Goal: Task Accomplishment & Management: Use online tool/utility

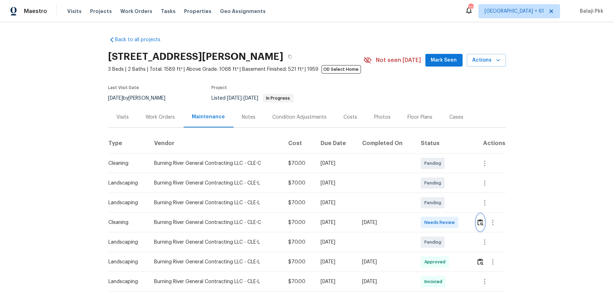
click at [436, 194] on img "button" at bounding box center [480, 222] width 6 height 7
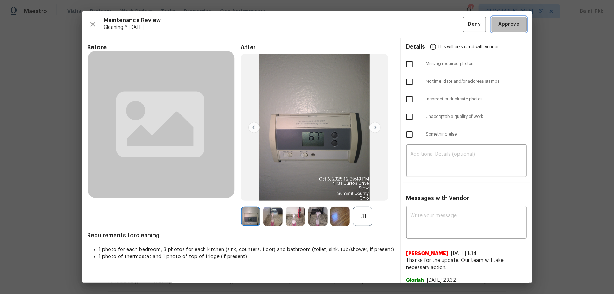
click at [436, 21] on span "Approve" at bounding box center [508, 24] width 21 height 9
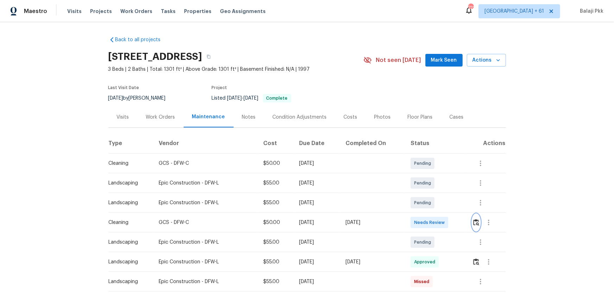
click at [436, 194] on img "button" at bounding box center [476, 222] width 6 height 7
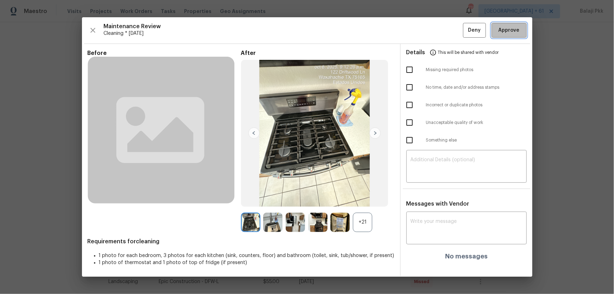
click at [436, 29] on span "Approve" at bounding box center [508, 30] width 21 height 9
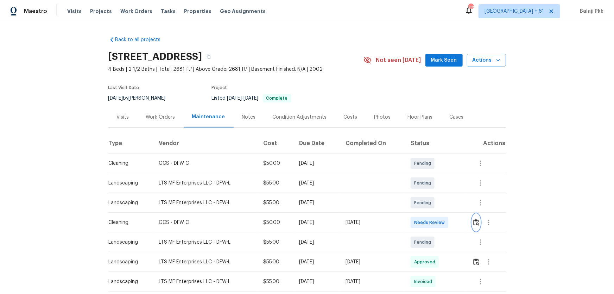
click at [436, 194] on img "button" at bounding box center [476, 222] width 6 height 7
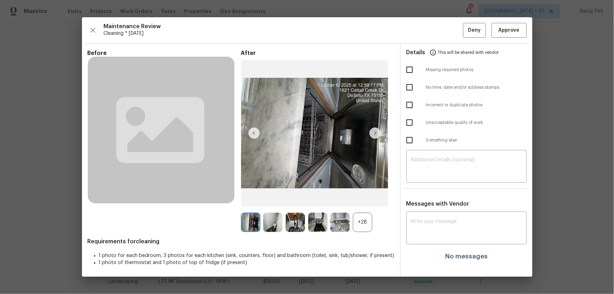
click at [371, 194] on div "+28" at bounding box center [362, 221] width 19 height 19
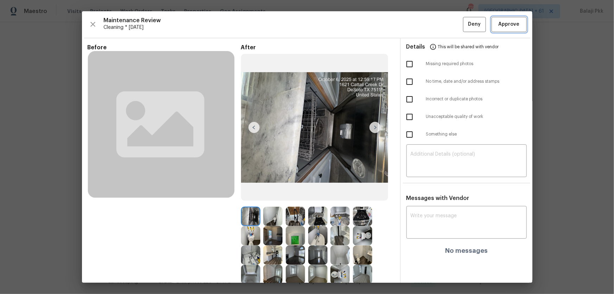
click at [436, 25] on span "Approve" at bounding box center [508, 24] width 21 height 9
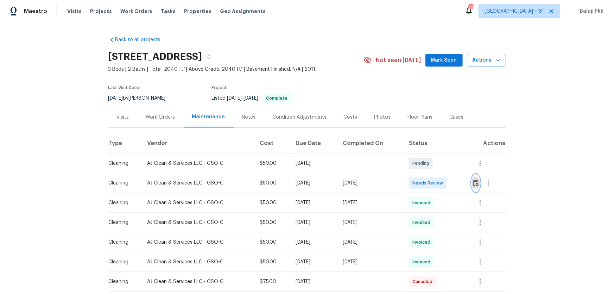
click at [436, 183] on img "button" at bounding box center [476, 182] width 6 height 7
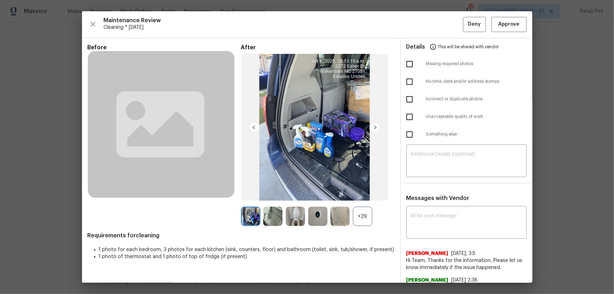
click at [369, 194] on div "+29" at bounding box center [362, 215] width 19 height 19
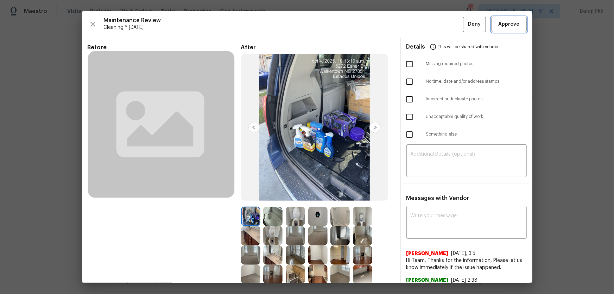
click at [436, 26] on span "Approve" at bounding box center [509, 24] width 24 height 9
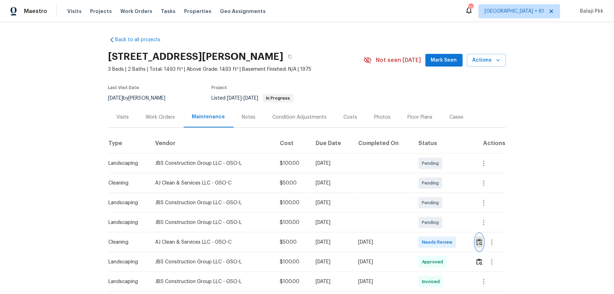
click at [436, 194] on button "button" at bounding box center [479, 242] width 8 height 17
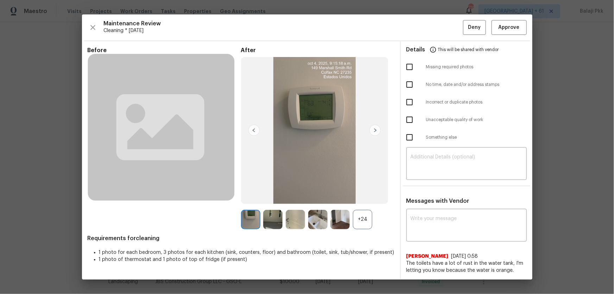
click at [370, 194] on div "+24" at bounding box center [362, 219] width 19 height 19
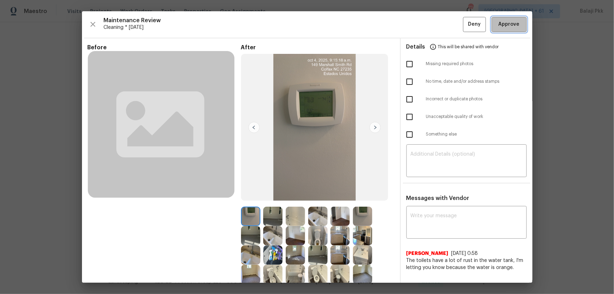
click at [436, 22] on span "Approve" at bounding box center [508, 24] width 21 height 9
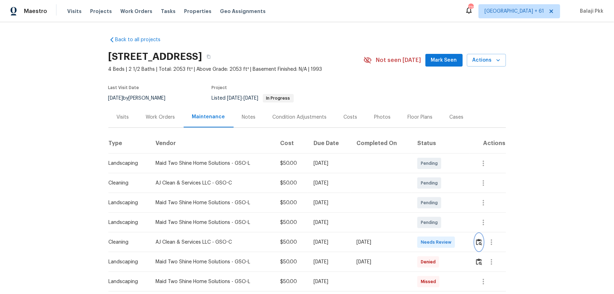
click at [478, 213] on img "button" at bounding box center [479, 241] width 6 height 7
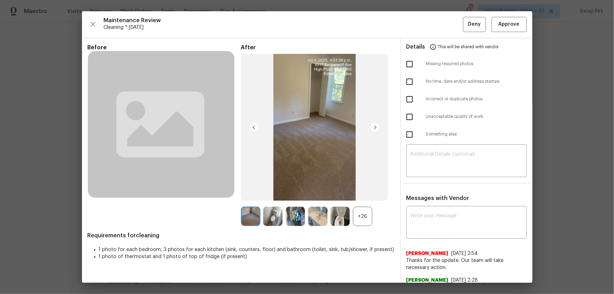
click at [361, 213] on div "+26" at bounding box center [362, 215] width 19 height 19
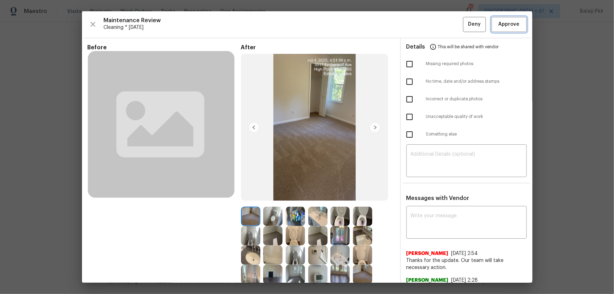
click at [480, 18] on button "Approve" at bounding box center [508, 24] width 35 height 15
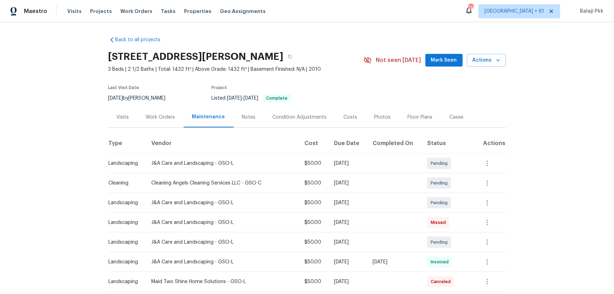
scroll to position [128, 0]
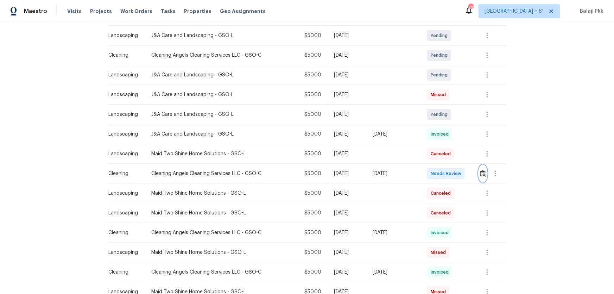
click at [436, 173] on img "button" at bounding box center [483, 173] width 6 height 7
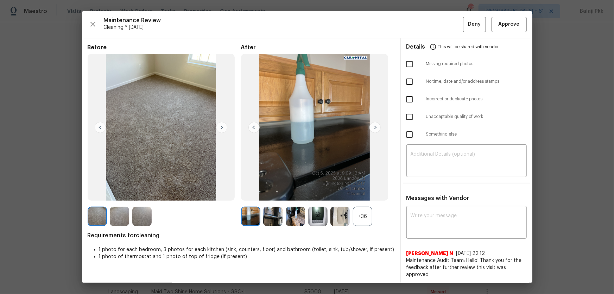
click at [369, 194] on div "+36" at bounding box center [362, 215] width 19 height 19
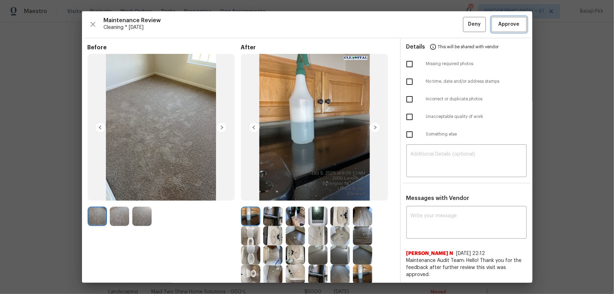
click at [436, 28] on button "Approve" at bounding box center [508, 24] width 35 height 15
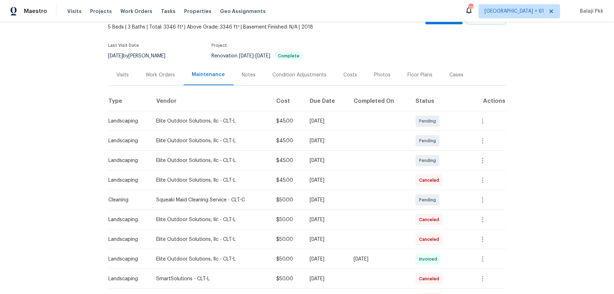
scroll to position [96, 0]
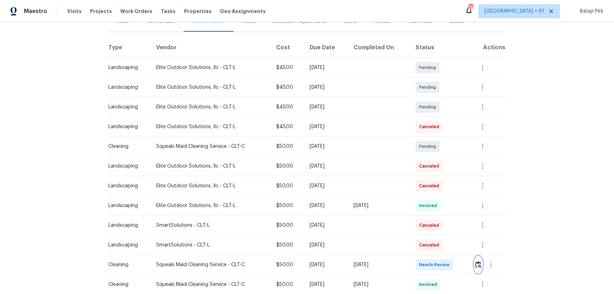
click at [436, 194] on img "button" at bounding box center [478, 264] width 6 height 7
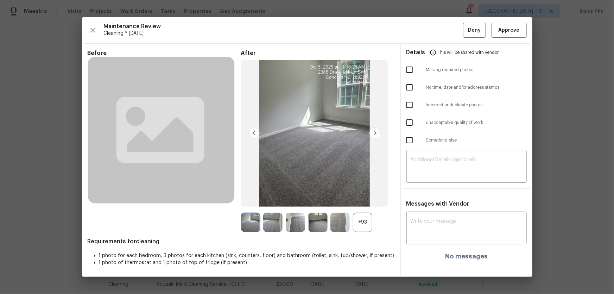
click at [369, 194] on div "+93" at bounding box center [362, 221] width 19 height 19
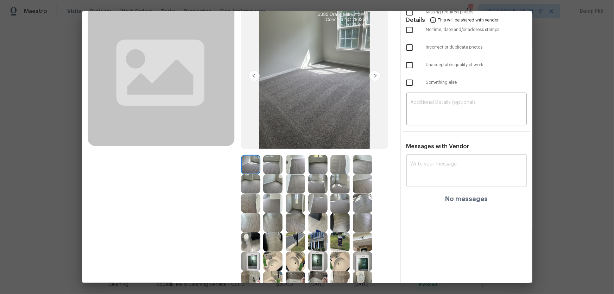
scroll to position [0, 0]
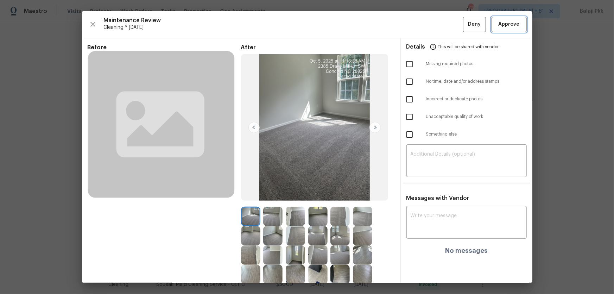
click at [436, 27] on span "Approve" at bounding box center [509, 24] width 24 height 9
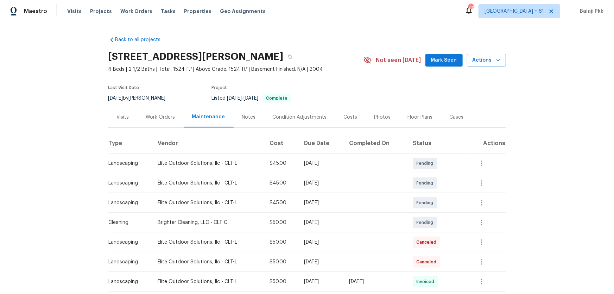
scroll to position [192, 0]
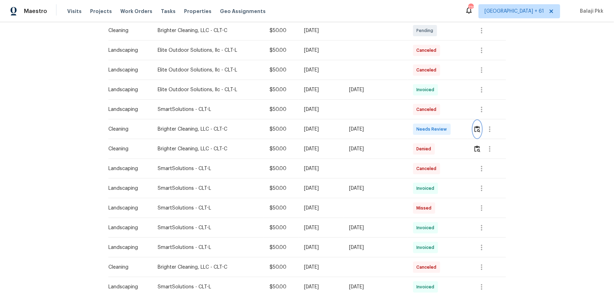
click at [436, 129] on button "button" at bounding box center [477, 129] width 8 height 17
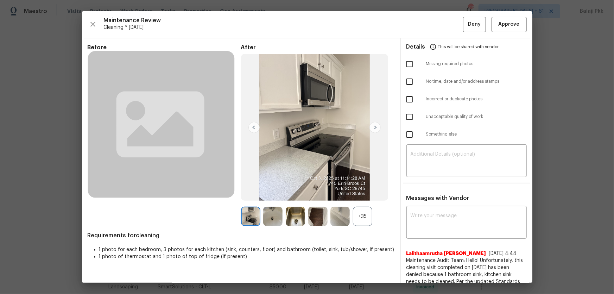
click at [368, 194] on div "+35" at bounding box center [362, 215] width 19 height 19
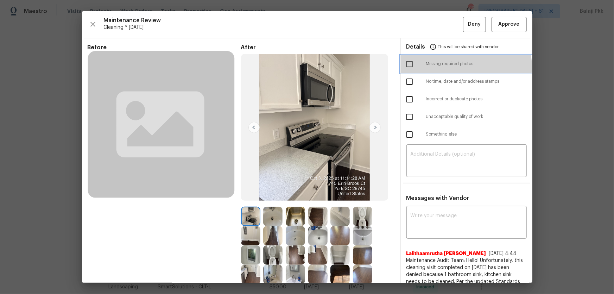
click at [436, 66] on span "Missing required photos" at bounding box center [476, 64] width 101 height 6
checkbox input "true"
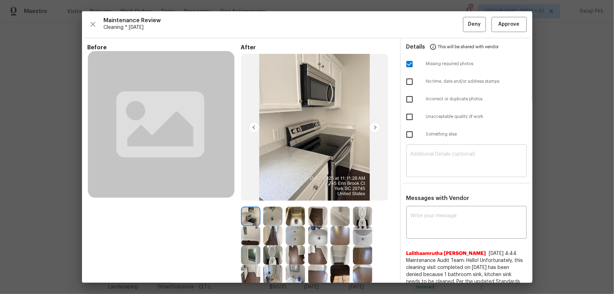
click at [435, 164] on textarea at bounding box center [466, 162] width 112 height 20
paste textarea "Maintenance Audit Team: Hello! Unfortunately, this Cleaning visit completed on …"
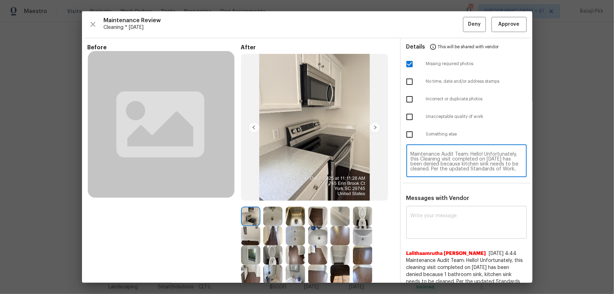
scroll to position [54, 0]
type textarea "Maintenance Audit Team: Hello! Unfortunately, this Cleaning visit completed on …"
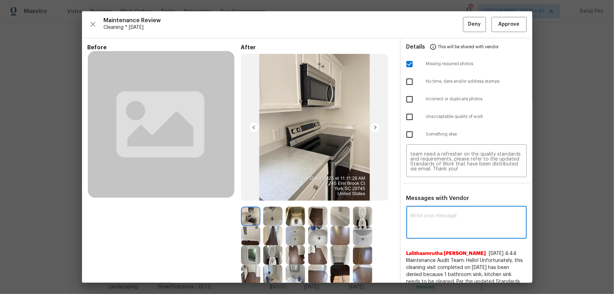
drag, startPoint x: 430, startPoint y: 214, endPoint x: 427, endPoint y: 208, distance: 7.3
click at [429, 194] on textarea at bounding box center [466, 223] width 112 height 20
paste textarea "Maintenance Audit Team: Hello! Unfortunately, this Cleaning visit completed on …"
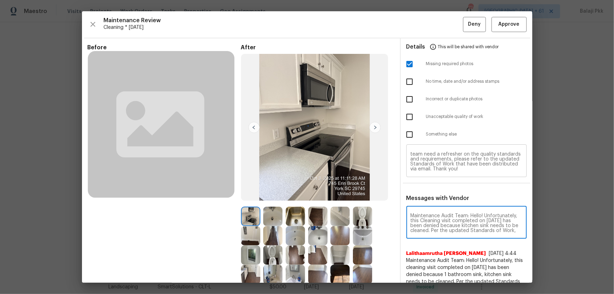
scroll to position [74, 0]
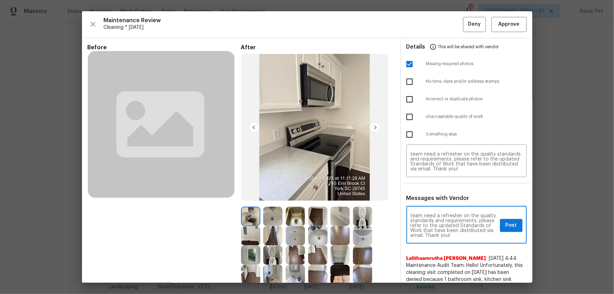
type textarea "Maintenance Audit Team: Hello! Unfortunately, this Cleaning visit completed on …"
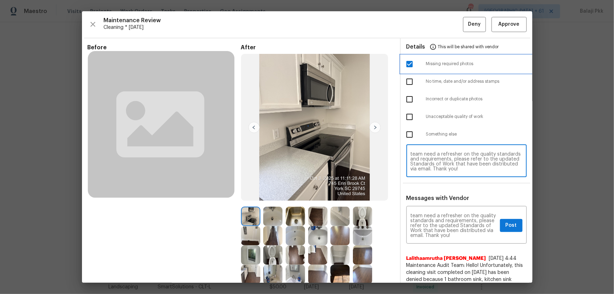
click at [436, 65] on span "Missing required photos" at bounding box center [476, 64] width 101 height 6
checkbox input "false"
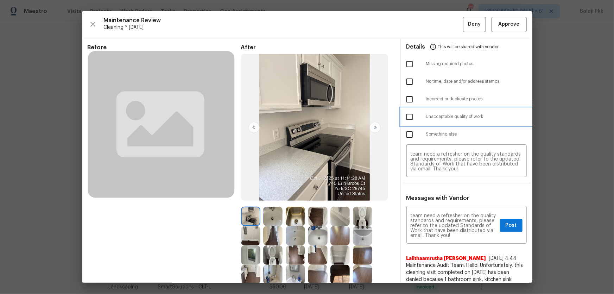
click at [436, 123] on div "Unacceptable quality of work" at bounding box center [467, 117] width 132 height 18
click at [436, 120] on div "Unacceptable quality of work" at bounding box center [467, 117] width 132 height 18
click at [403, 119] on input "checkbox" at bounding box center [409, 116] width 15 height 15
checkbox input "true"
click at [294, 194] on img at bounding box center [295, 215] width 19 height 19
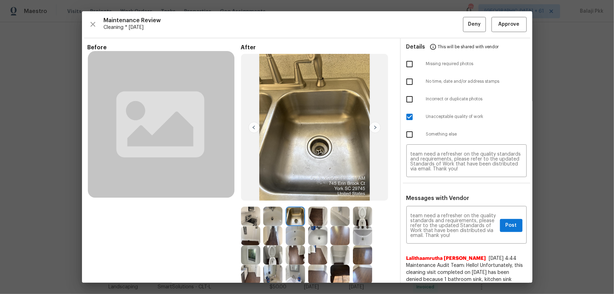
scroll to position [0, 0]
click at [436, 194] on span "Post" at bounding box center [510, 225] width 11 height 9
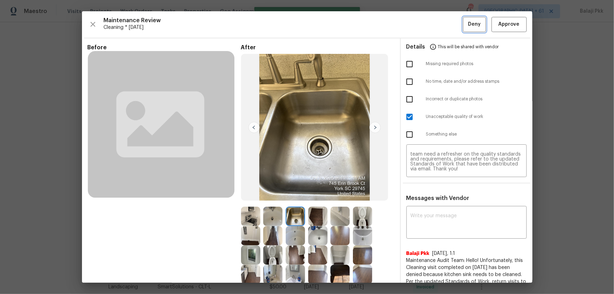
click at [436, 28] on span "Deny" at bounding box center [474, 24] width 13 height 9
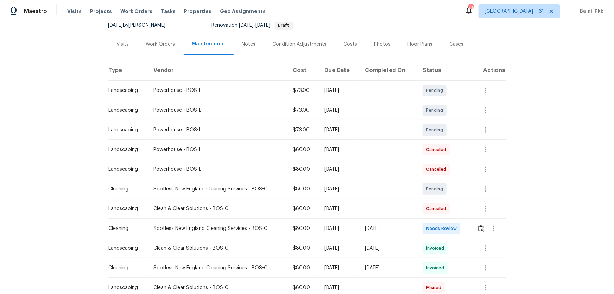
scroll to position [192, 0]
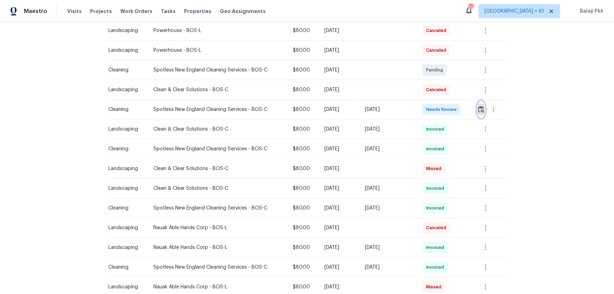
click at [436, 110] on img "button" at bounding box center [481, 109] width 6 height 7
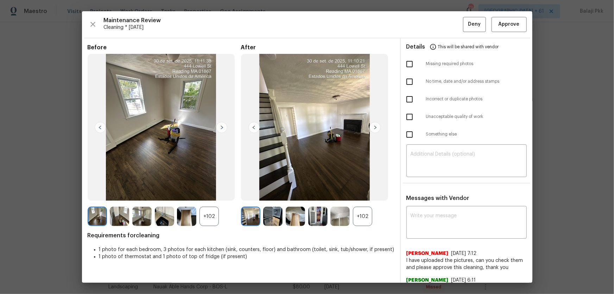
click at [366, 194] on div "+102" at bounding box center [362, 215] width 19 height 19
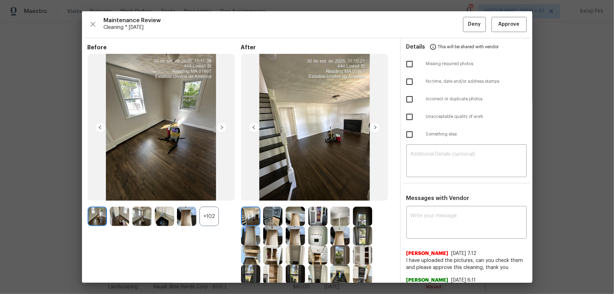
click at [215, 194] on div "+102" at bounding box center [208, 215] width 19 height 19
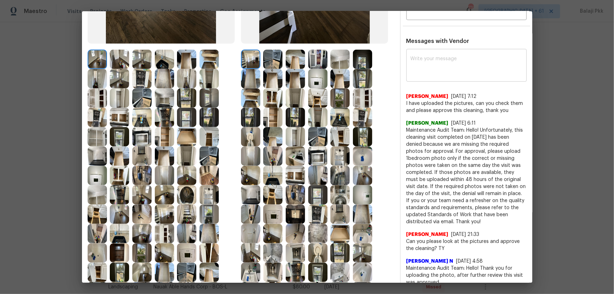
scroll to position [0, 0]
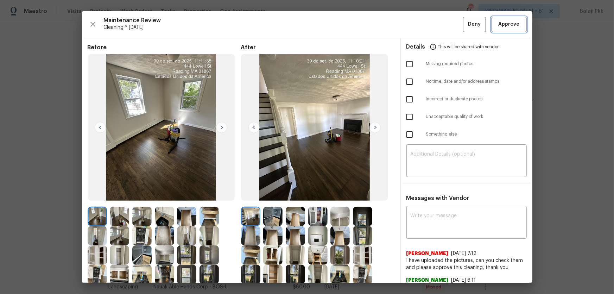
click at [436, 23] on span "Approve" at bounding box center [508, 24] width 21 height 9
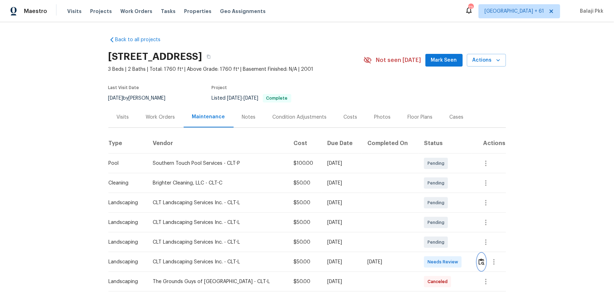
click at [436, 194] on button "button" at bounding box center [481, 261] width 8 height 17
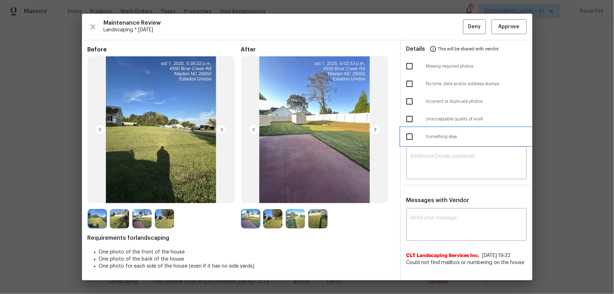
click at [436, 134] on div "Something else" at bounding box center [467, 137] width 132 height 18
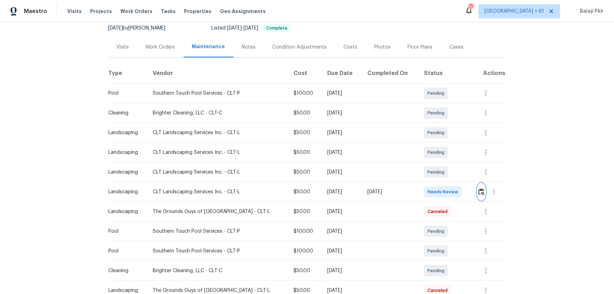
scroll to position [160, 0]
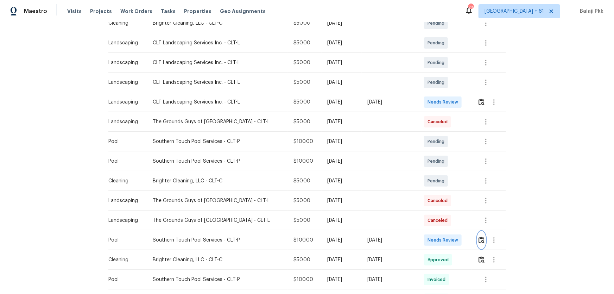
click at [436, 194] on img "button" at bounding box center [481, 239] width 6 height 7
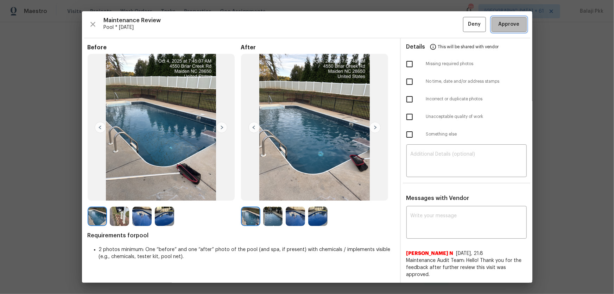
click at [436, 27] on span "Approve" at bounding box center [508, 24] width 21 height 9
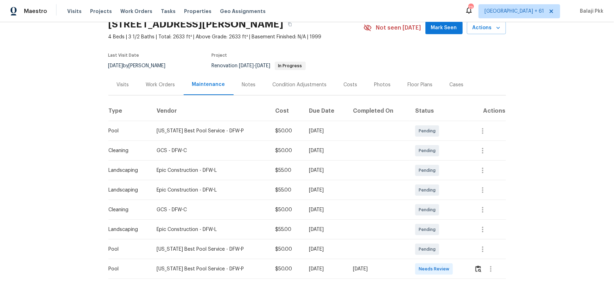
scroll to position [64, 0]
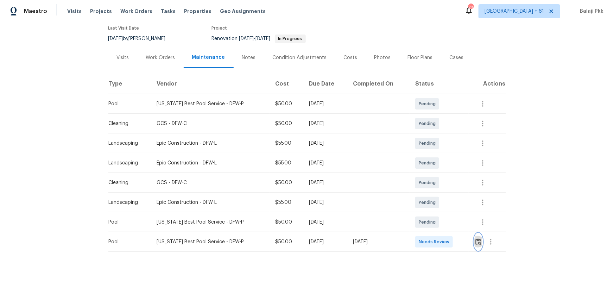
click at [436, 194] on button "button" at bounding box center [478, 241] width 8 height 17
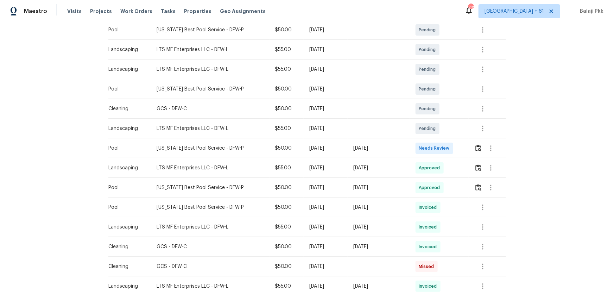
scroll to position [160, 0]
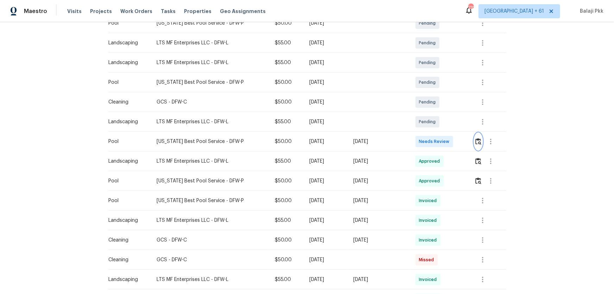
click at [436, 141] on img "button" at bounding box center [478, 141] width 6 height 7
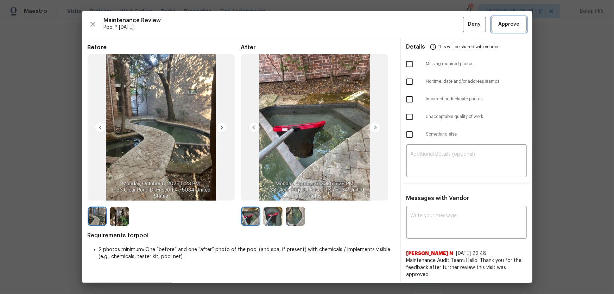
click at [436, 25] on span "Approve" at bounding box center [508, 24] width 21 height 9
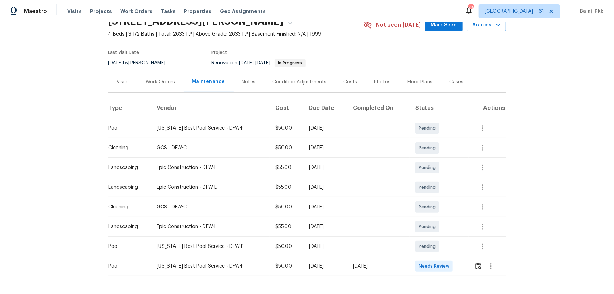
scroll to position [64, 0]
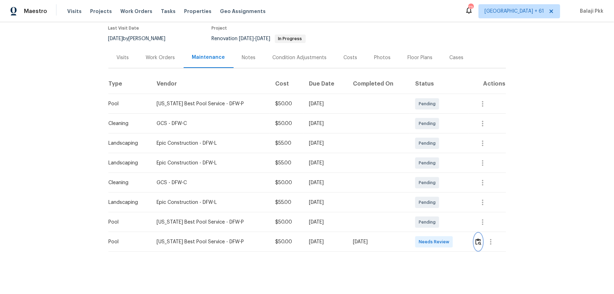
click at [436, 194] on img "button" at bounding box center [478, 241] width 6 height 7
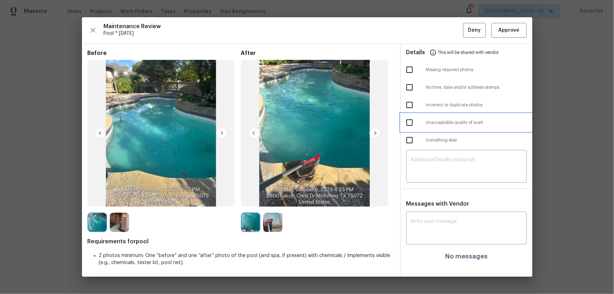
click at [436, 121] on span "Unacceptable quality of work" at bounding box center [476, 123] width 101 height 6
checkbox input "true"
click at [436, 179] on div "​" at bounding box center [466, 167] width 120 height 31
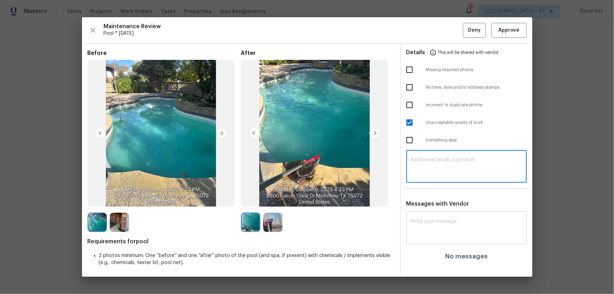
paste textarea "Maintenance Audit Team: Hello! Unfortunately, this Pool visit completed on 10/6…"
type textarea "Maintenance Audit Team: Hello! Unfortunately, this Pool visit completed on 10/6…"
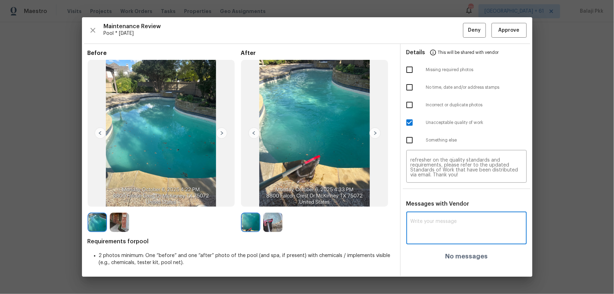
click at [436, 194] on textarea at bounding box center [466, 229] width 112 height 20
paste textarea "Maintenance Audit Team: Hello! Unfortunately, this Pool visit completed on 10/6…"
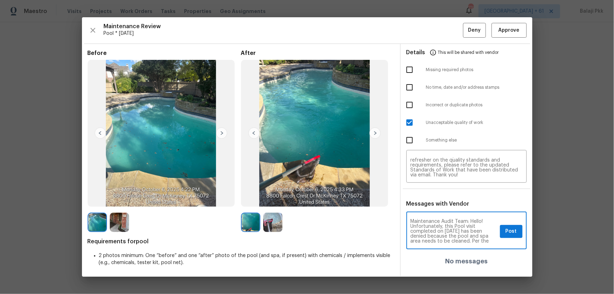
scroll to position [74, 0]
type textarea "Maintenance Audit Team: Hello! Unfortunately, this Pool visit completed on 10/6…"
click at [436, 194] on span "Post" at bounding box center [510, 231] width 11 height 9
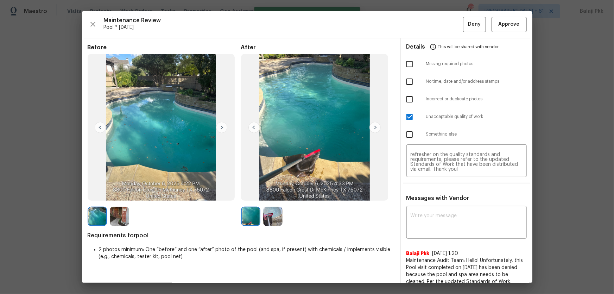
scroll to position [0, 0]
click at [436, 28] on button "Deny" at bounding box center [474, 24] width 23 height 15
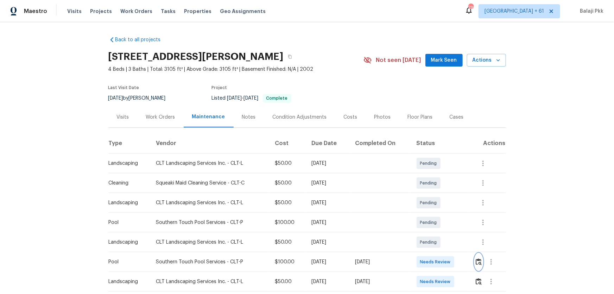
click at [436, 194] on img "button" at bounding box center [479, 261] width 6 height 7
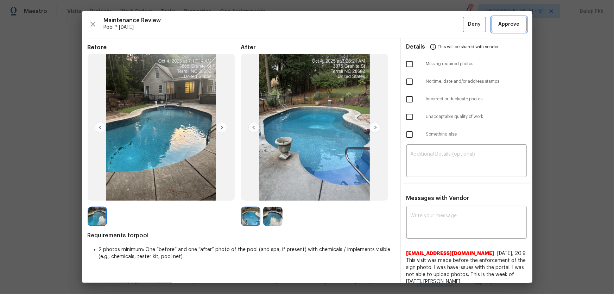
click at [436, 26] on span "Approve" at bounding box center [508, 24] width 21 height 9
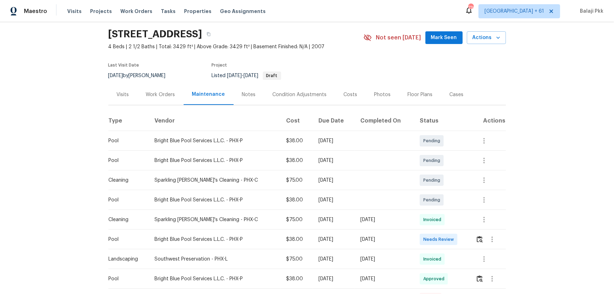
scroll to position [32, 0]
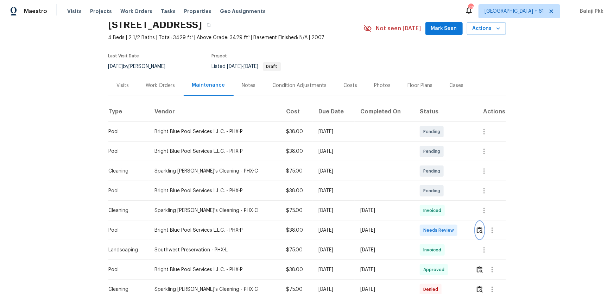
click at [436, 194] on img "button" at bounding box center [480, 230] width 6 height 7
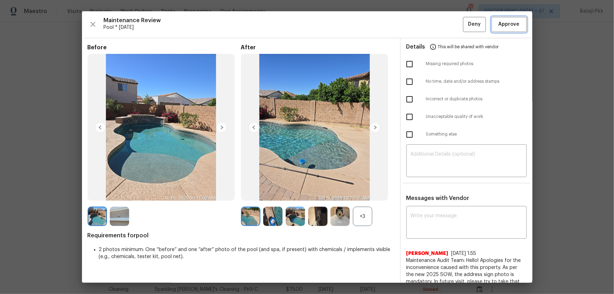
click at [436, 26] on span "Approve" at bounding box center [508, 24] width 21 height 9
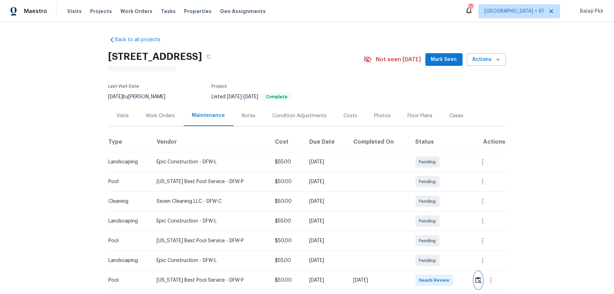
click at [436, 194] on img "button" at bounding box center [478, 279] width 6 height 7
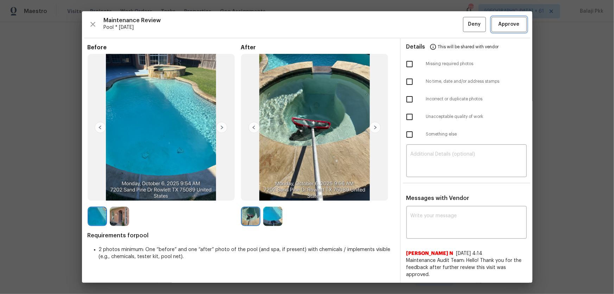
click at [436, 21] on span "Approve" at bounding box center [508, 24] width 21 height 9
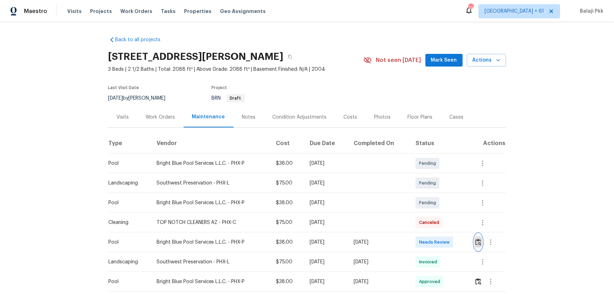
click at [436, 194] on img "button" at bounding box center [478, 241] width 6 height 7
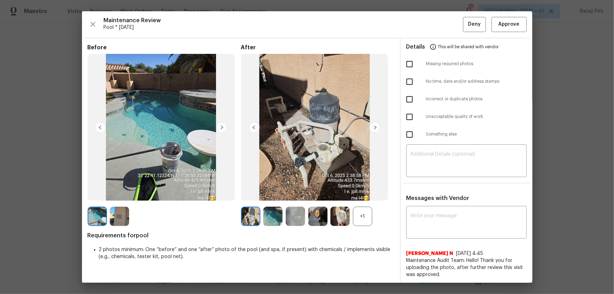
click at [369, 194] on div "+1" at bounding box center [362, 215] width 19 height 19
click at [436, 24] on span "Approve" at bounding box center [508, 24] width 21 height 9
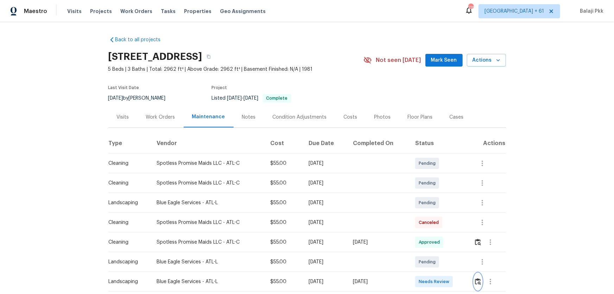
click at [436, 194] on img "button" at bounding box center [478, 281] width 6 height 7
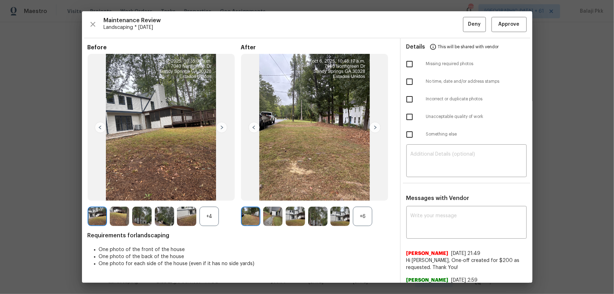
drag, startPoint x: 366, startPoint y: 222, endPoint x: 334, endPoint y: 219, distance: 32.8
click at [366, 194] on div "+6" at bounding box center [362, 215] width 19 height 19
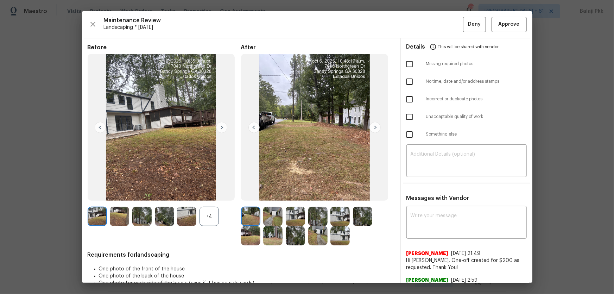
drag, startPoint x: 213, startPoint y: 212, endPoint x: 187, endPoint y: 143, distance: 73.6
click at [211, 194] on div "+4" at bounding box center [208, 215] width 19 height 19
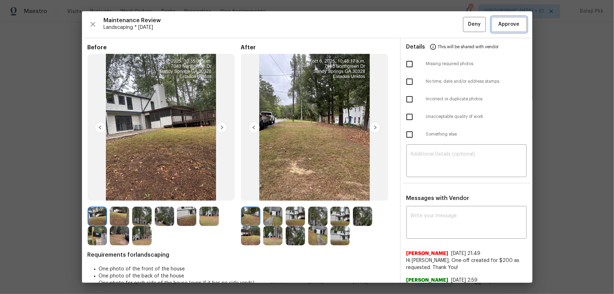
click at [436, 17] on button "Approve" at bounding box center [508, 24] width 35 height 15
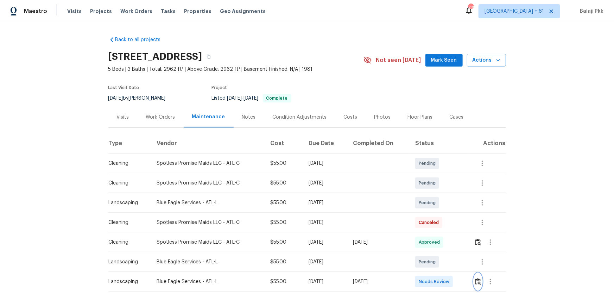
scroll to position [0, 0]
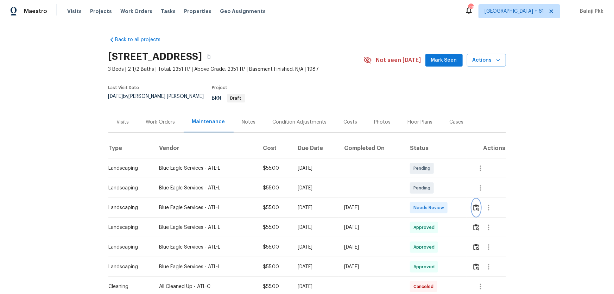
click at [436, 194] on img "button" at bounding box center [476, 207] width 6 height 7
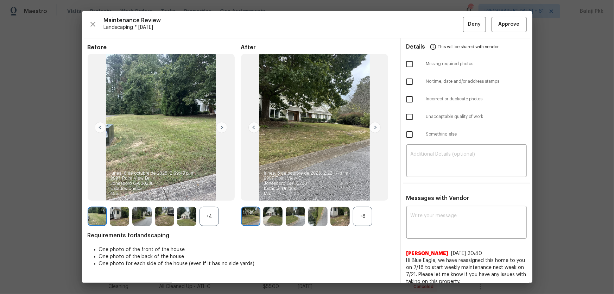
click at [355, 194] on div "+8" at bounding box center [362, 215] width 19 height 19
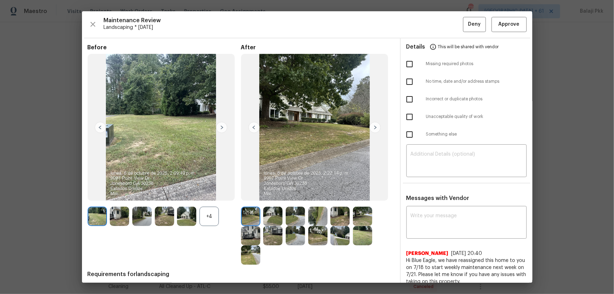
drag, startPoint x: 206, startPoint y: 218, endPoint x: 127, endPoint y: 10, distance: 222.5
click at [206, 194] on div "+4" at bounding box center [208, 215] width 19 height 19
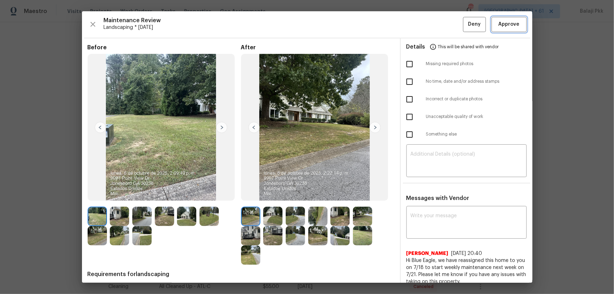
click at [436, 25] on span "Approve" at bounding box center [508, 24] width 21 height 9
